Goal: Navigation & Orientation: Find specific page/section

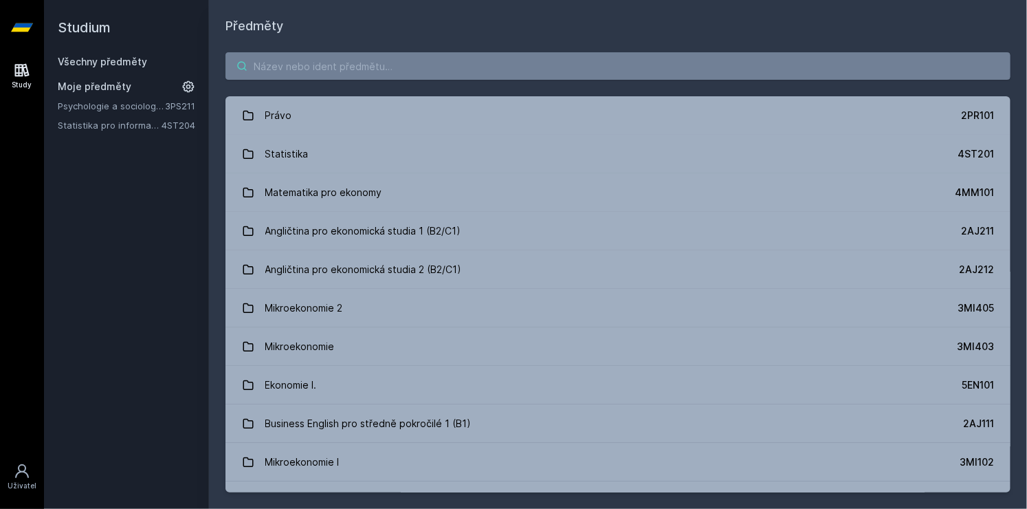
click at [357, 59] on input "search" at bounding box center [617, 65] width 785 height 27
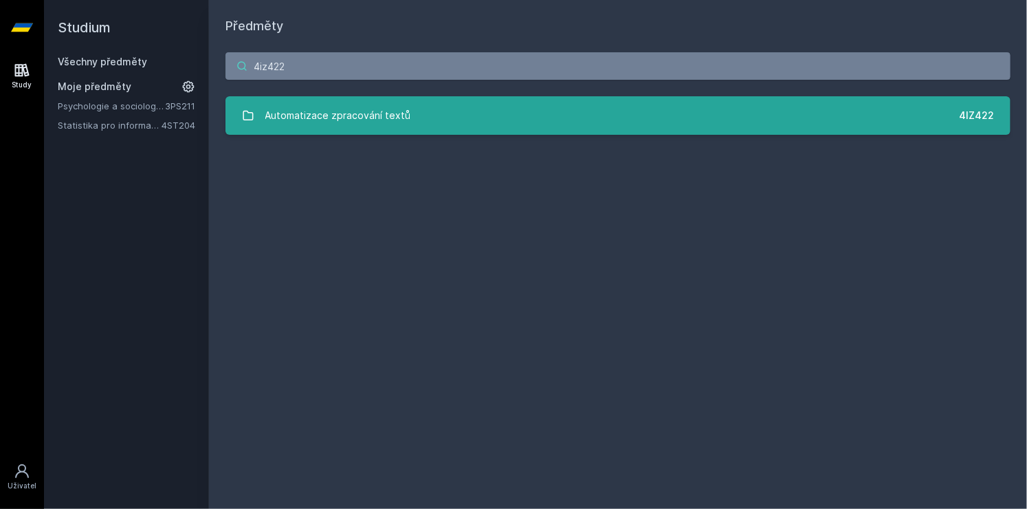
type input "4iz422"
click at [428, 99] on link "Automatizace zpracování textů 4IZ422" at bounding box center [617, 115] width 785 height 38
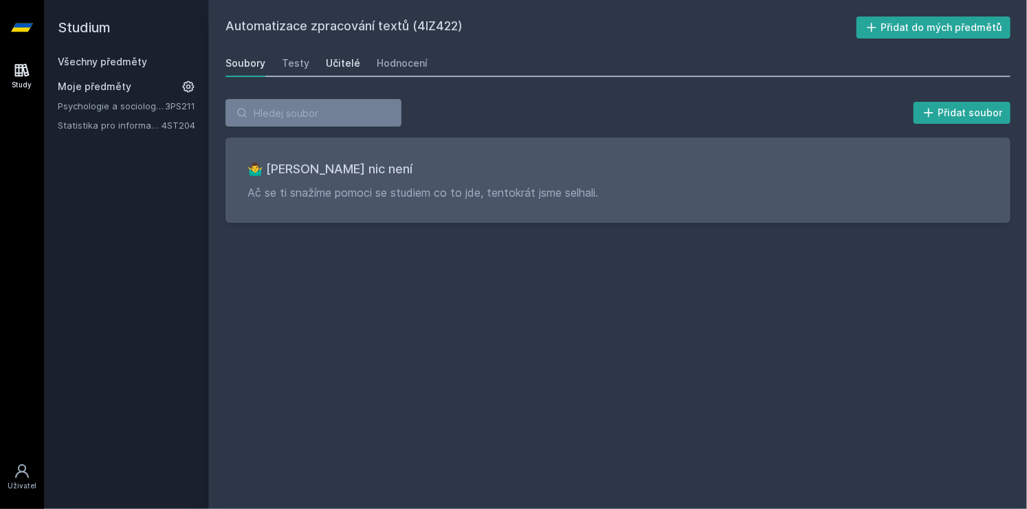
click at [326, 66] on div "Učitelé" at bounding box center [343, 63] width 34 height 14
click at [310, 65] on div "Soubory Testy Učitelé Hodnocení" at bounding box center [617, 62] width 785 height 27
click at [299, 65] on div "Testy" at bounding box center [295, 63] width 27 height 14
click at [243, 63] on div "Soubory" at bounding box center [245, 63] width 40 height 14
click at [573, 62] on div "Soubory Testy Učitelé Hodnocení" at bounding box center [617, 62] width 785 height 27
